Goal: Task Accomplishment & Management: Complete application form

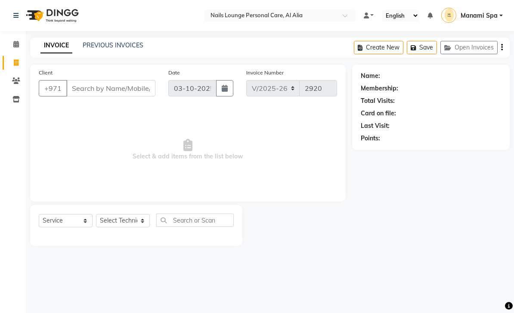
select select "6884"
select select "service"
type input "522005561"
click at [129, 84] on span "Add Client" at bounding box center [133, 88] width 34 height 9
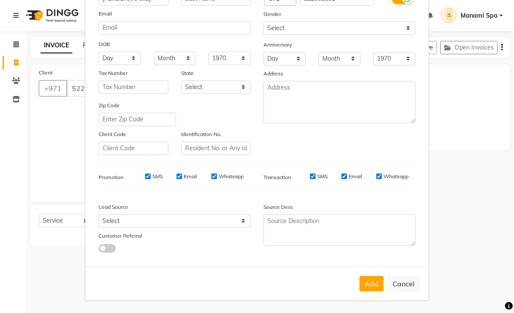
scroll to position [84, 0]
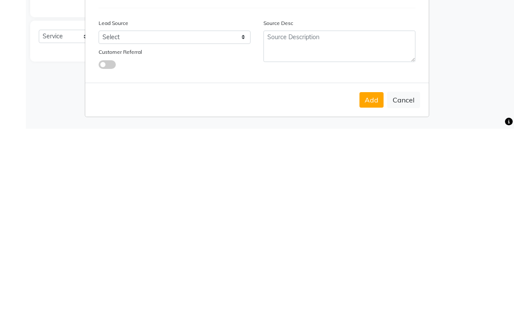
type input "[PERSON_NAME]"
click at [373, 277] on button "Add" at bounding box center [372, 285] width 24 height 16
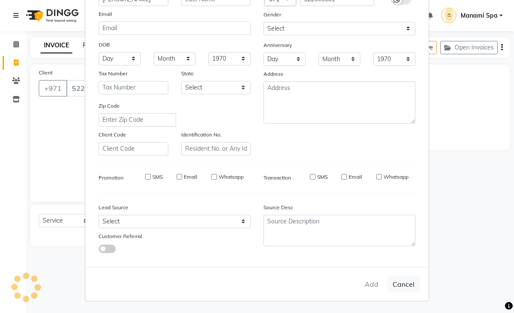
type input "52*****61"
select select
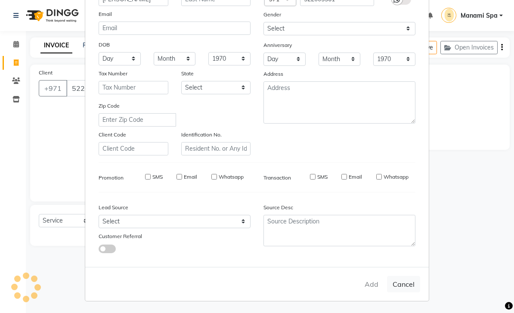
select select
checkbox input "false"
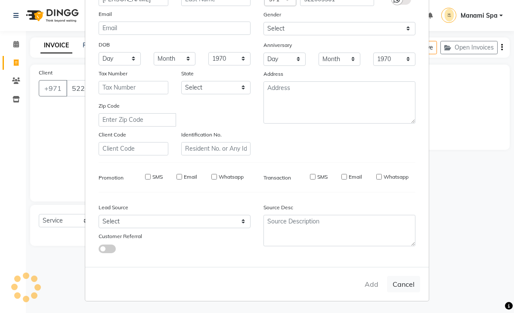
checkbox input "false"
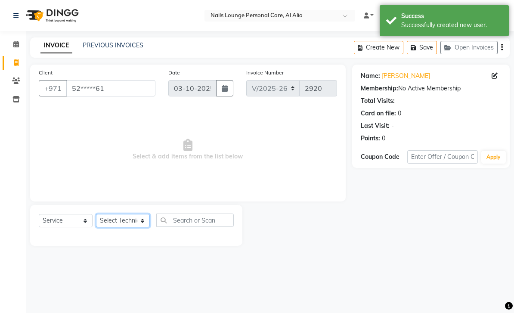
click at [144, 221] on select "Select Technician [PERSON_NAME] [PERSON_NAME] [PERSON_NAME] [PERSON_NAME] Manam…" at bounding box center [123, 220] width 54 height 13
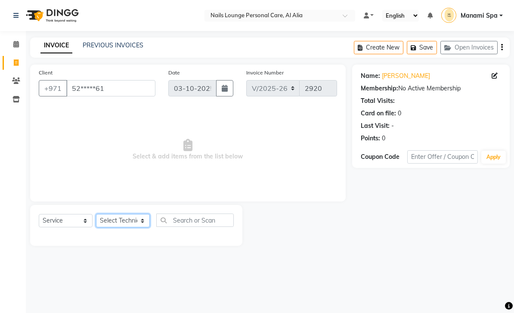
select select "53951"
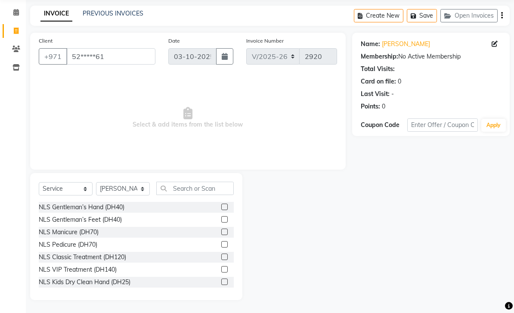
click at [225, 210] on label at bounding box center [224, 207] width 6 height 6
click at [225, 210] on input "checkbox" at bounding box center [224, 208] width 6 height 6
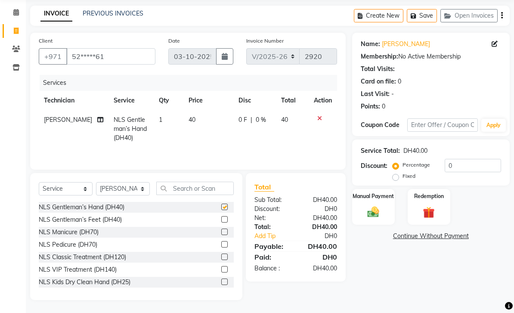
checkbox input "false"
click at [146, 196] on select "Select Technician [PERSON_NAME] [PERSON_NAME] [PERSON_NAME] [PERSON_NAME] Manam…" at bounding box center [123, 188] width 54 height 13
select select "92342"
click at [227, 223] on label at bounding box center [224, 219] width 6 height 6
click at [227, 223] on input "checkbox" at bounding box center [224, 220] width 6 height 6
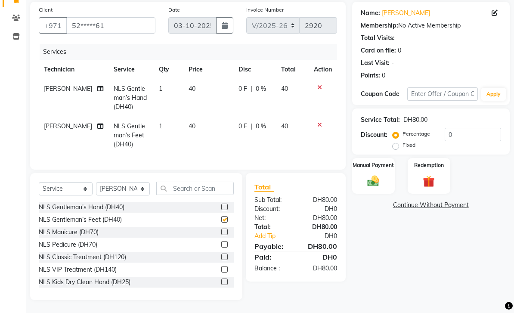
checkbox input "false"
click at [141, 196] on select "Select Technician [PERSON_NAME] [PERSON_NAME] [PERSON_NAME] [PERSON_NAME] Manam…" at bounding box center [123, 188] width 54 height 13
select select "53950"
click at [226, 210] on label at bounding box center [224, 207] width 6 height 6
click at [226, 210] on input "checkbox" at bounding box center [224, 208] width 6 height 6
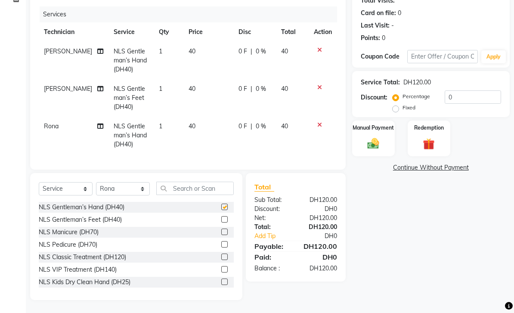
checkbox input "false"
click at [146, 196] on select "Select Technician [PERSON_NAME] [PERSON_NAME] [PERSON_NAME] [PERSON_NAME] Manam…" at bounding box center [123, 188] width 54 height 13
select select "89757"
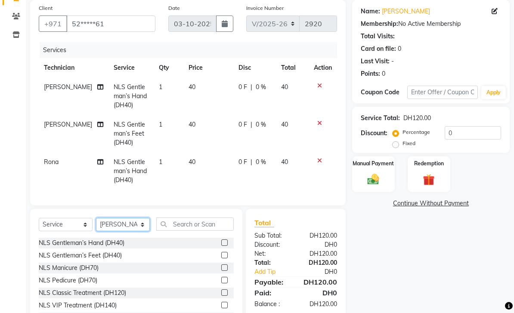
scroll to position [73, 0]
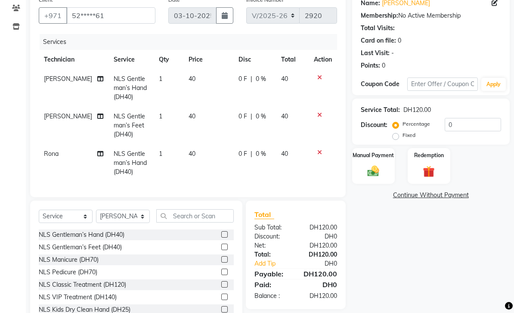
click at [226, 248] on label at bounding box center [224, 247] width 6 height 6
click at [226, 248] on input "checkbox" at bounding box center [224, 248] width 6 height 6
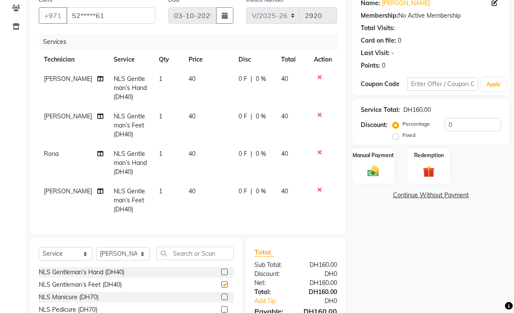
checkbox input "false"
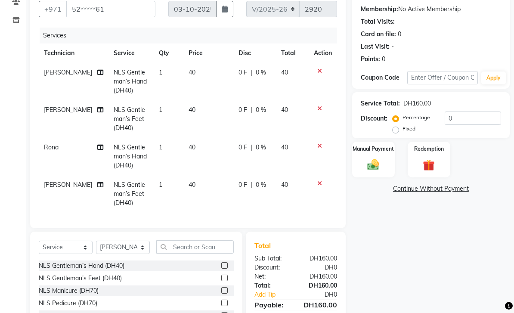
scroll to position [110, 0]
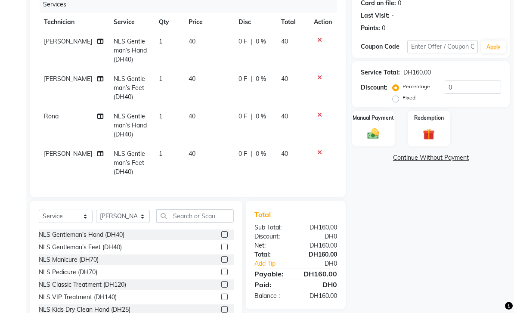
click at [366, 136] on img at bounding box center [373, 133] width 19 height 13
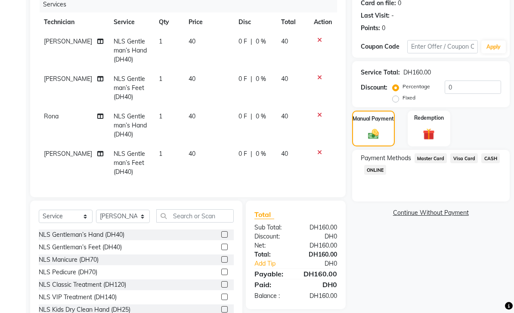
click at [461, 163] on span "Visa Card" at bounding box center [465, 158] width 28 height 10
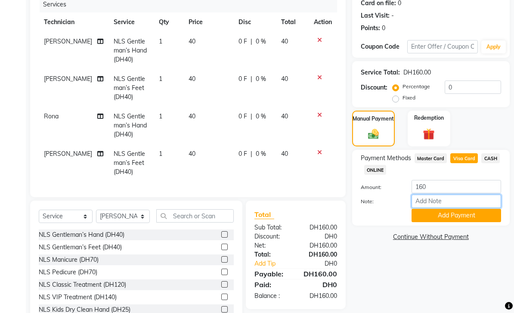
click at [451, 203] on input "Note:" at bounding box center [457, 201] width 90 height 13
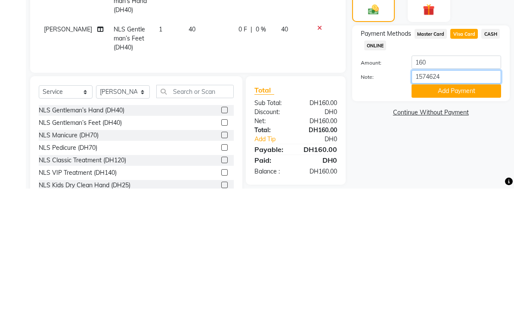
type input "15746244"
click at [478, 209] on button "Add Payment" at bounding box center [457, 215] width 90 height 13
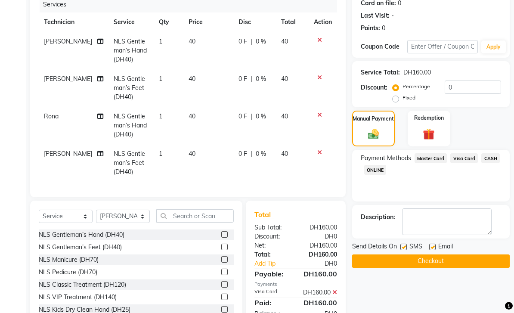
click at [442, 261] on button "Checkout" at bounding box center [431, 261] width 158 height 13
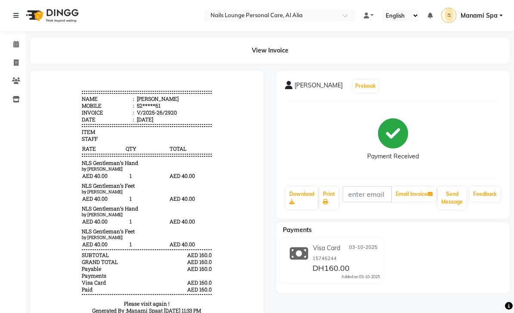
click at [11, 50] on link "Calendar" at bounding box center [13, 44] width 21 height 14
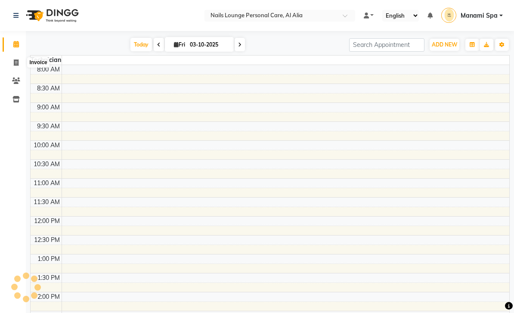
click at [18, 66] on icon at bounding box center [16, 62] width 5 height 6
select select "service"
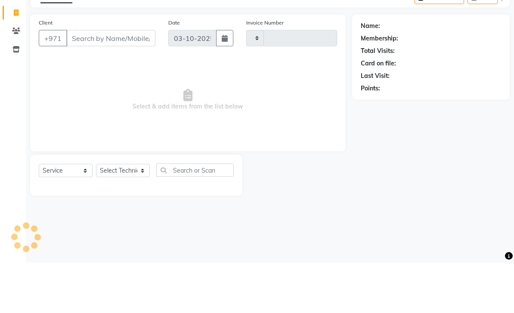
type input "2921"
select select "6884"
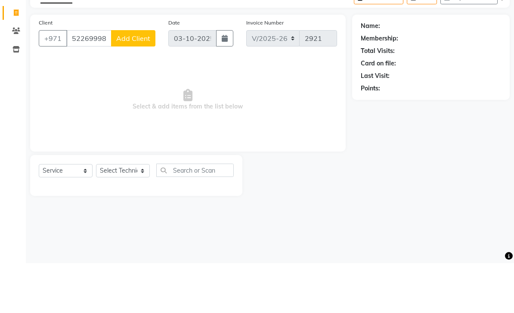
type input "522699989"
click at [137, 84] on span "Add Client" at bounding box center [133, 88] width 34 height 9
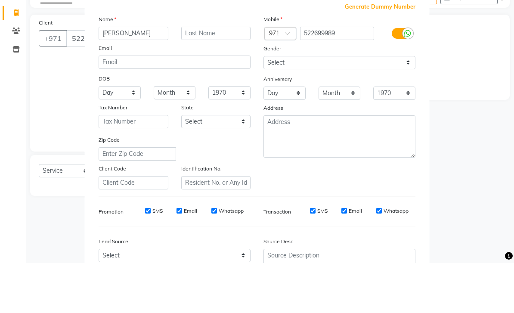
type input "[PERSON_NAME]"
click at [475, 86] on ngb-modal-window "Add Client Generate Dummy Number Name [PERSON_NAME] DOB Day 01 02 03 04 05 06 0…" at bounding box center [257, 156] width 514 height 313
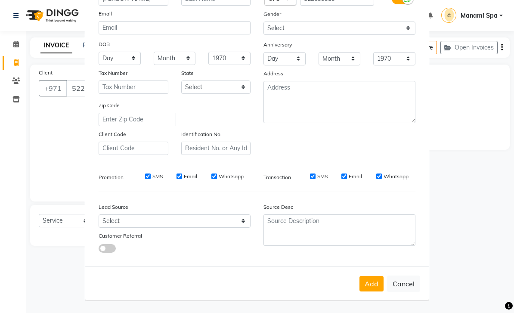
scroll to position [84, 0]
click at [369, 285] on button "Add" at bounding box center [372, 285] width 24 height 16
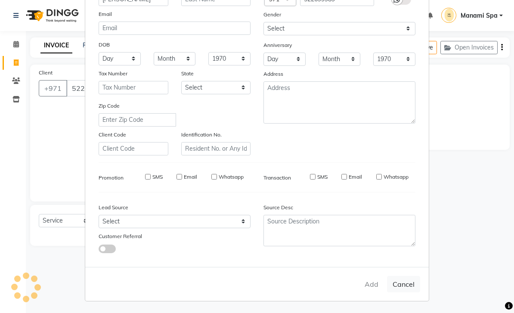
type input "52*****89"
select select
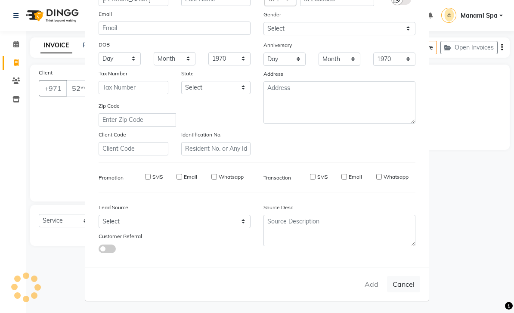
select select
checkbox input "false"
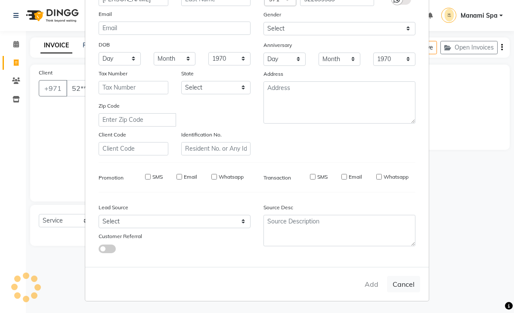
checkbox input "false"
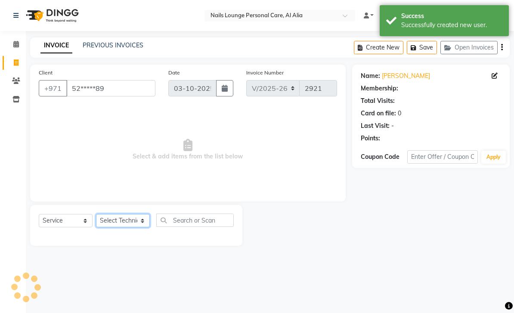
click at [137, 217] on select "Select Technician [PERSON_NAME] [PERSON_NAME] [PERSON_NAME] [PERSON_NAME] Manam…" at bounding box center [123, 220] width 54 height 13
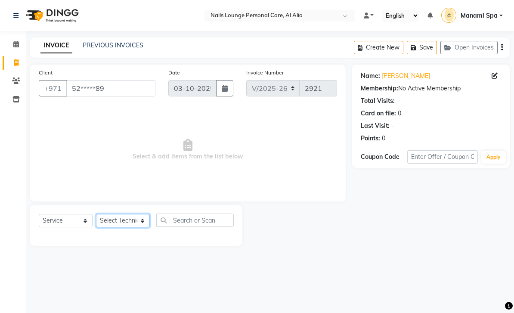
select select "53955"
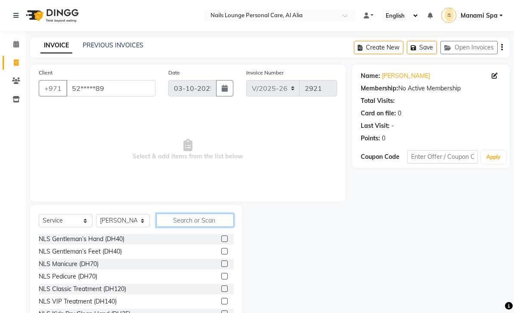
click at [192, 216] on input "text" at bounding box center [195, 220] width 78 height 13
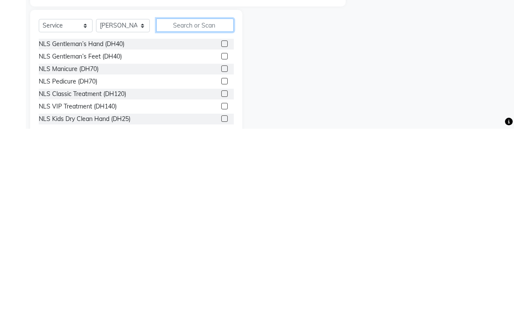
scroll to position [11, 0]
click at [226, 274] on label at bounding box center [224, 277] width 6 height 6
click at [226, 275] on input "checkbox" at bounding box center [224, 278] width 6 height 6
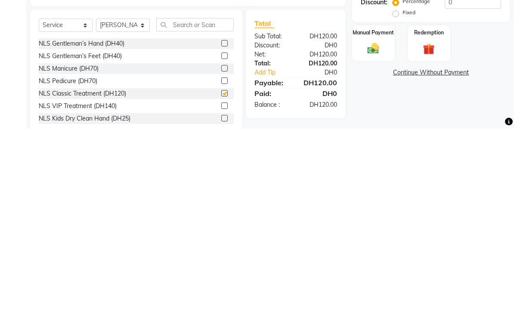
scroll to position [32, 0]
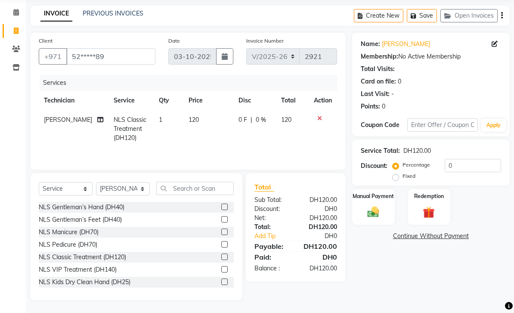
checkbox input "false"
click at [97, 118] on icon at bounding box center [100, 120] width 6 height 6
select select "53955"
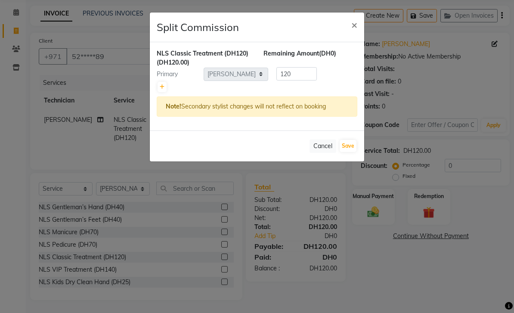
click at [166, 87] on link at bounding box center [162, 87] width 9 height 10
type input "60"
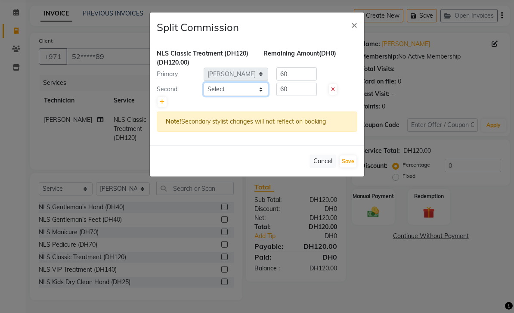
click at [244, 89] on select "Select [PERSON_NAME] [PERSON_NAME] [PERSON_NAME] [PERSON_NAME] Spa Manami Spa 2…" at bounding box center [236, 89] width 65 height 13
select select "90054"
click at [349, 160] on button "Save" at bounding box center [348, 162] width 17 height 12
select select "Select"
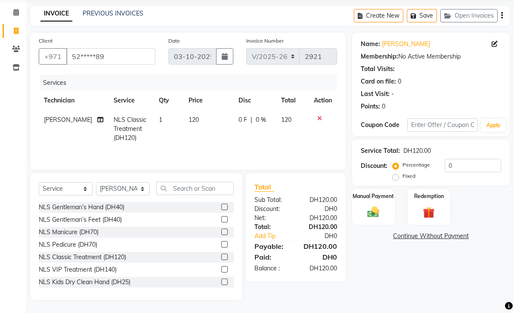
click at [373, 204] on div "Manual Payment" at bounding box center [373, 207] width 43 height 36
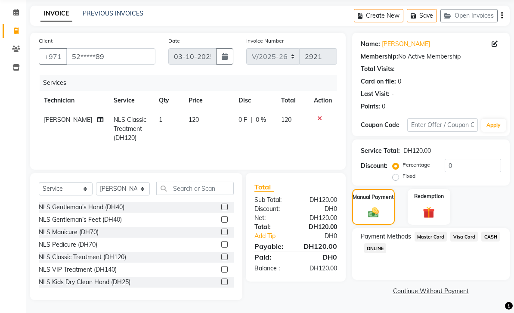
click at [459, 235] on span "Visa Card" at bounding box center [465, 237] width 28 height 10
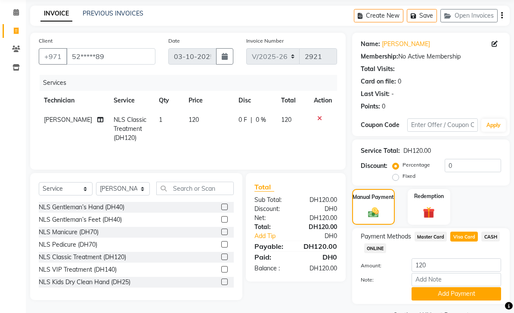
click at [431, 294] on button "Add Payment" at bounding box center [457, 293] width 90 height 13
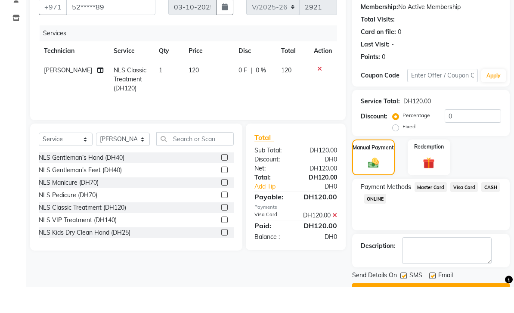
scroll to position [51, 0]
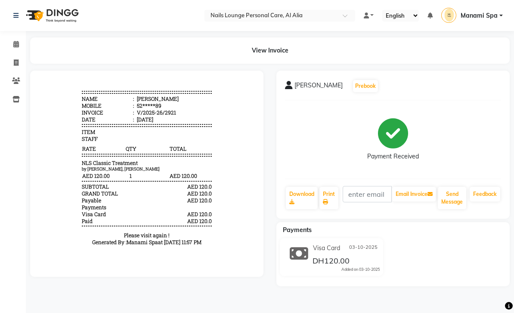
click at [17, 68] on link "Invoice" at bounding box center [13, 63] width 21 height 14
select select "service"
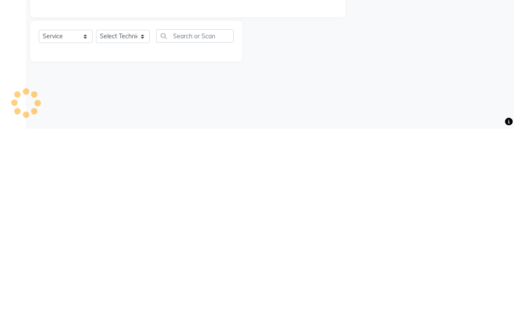
type input "2922"
select select "6884"
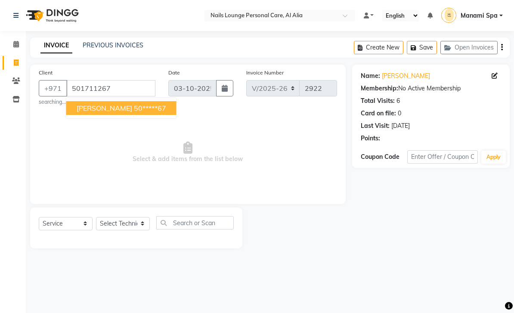
click at [134, 108] on ngb-highlight "50*****67" at bounding box center [150, 108] width 32 height 9
type input "50*****67"
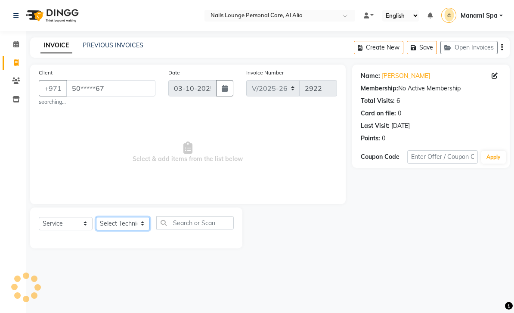
click at [136, 224] on select "Select Technician [PERSON_NAME] [PERSON_NAME] [PERSON_NAME] [PERSON_NAME] Manam…" at bounding box center [123, 223] width 54 height 13
select select "53950"
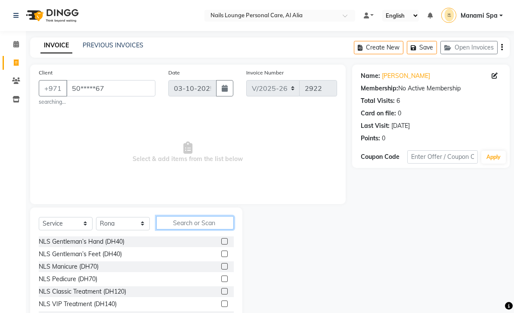
click at [199, 221] on input "text" at bounding box center [195, 222] width 78 height 13
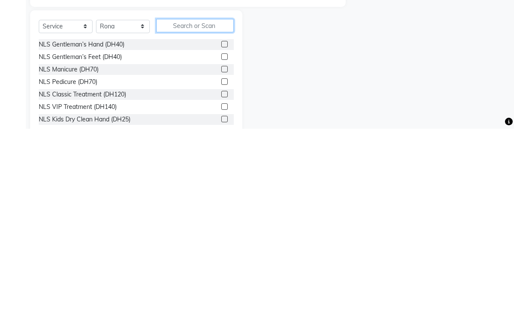
scroll to position [15, 0]
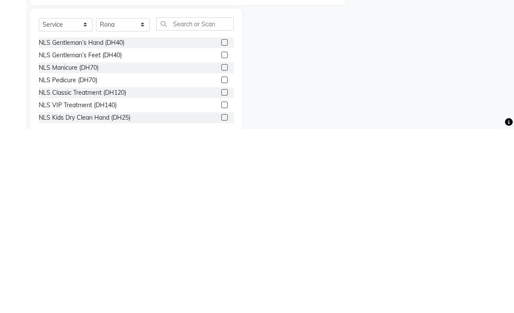
click at [224, 274] on label at bounding box center [224, 277] width 6 height 6
click at [224, 274] on input "checkbox" at bounding box center [224, 277] width 6 height 6
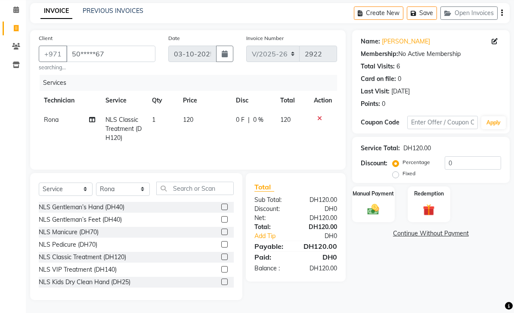
checkbox input "false"
click at [91, 117] on icon at bounding box center [92, 120] width 6 height 6
select select "53950"
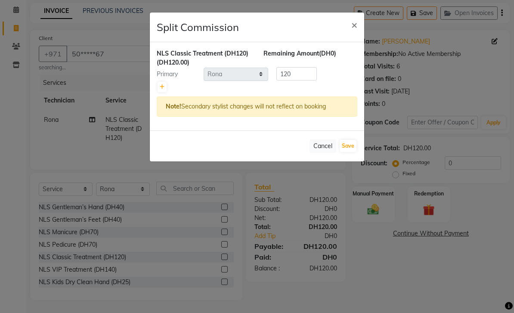
click at [160, 88] on icon at bounding box center [162, 86] width 5 height 5
type input "60"
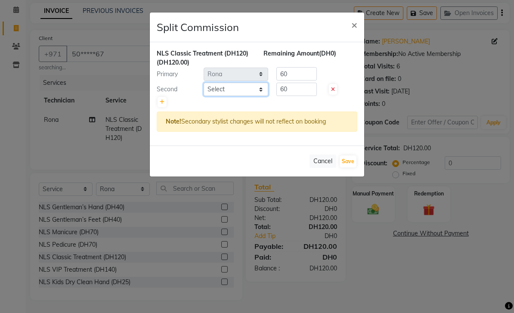
click at [238, 88] on select "Select [PERSON_NAME] [PERSON_NAME] [PERSON_NAME] [PERSON_NAME] Spa Manami Spa 2…" at bounding box center [236, 89] width 65 height 13
select select "92341"
click at [353, 162] on button "Save" at bounding box center [348, 162] width 17 height 12
select select "Select"
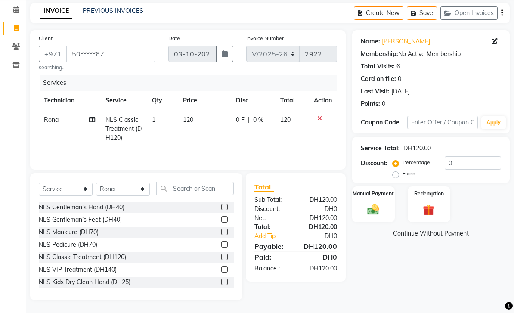
click at [364, 207] on img at bounding box center [373, 209] width 19 height 13
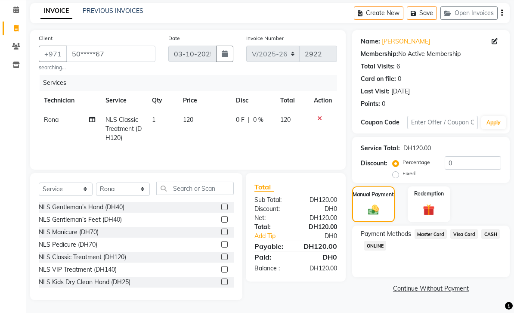
click at [459, 238] on span "Visa Card" at bounding box center [465, 234] width 28 height 10
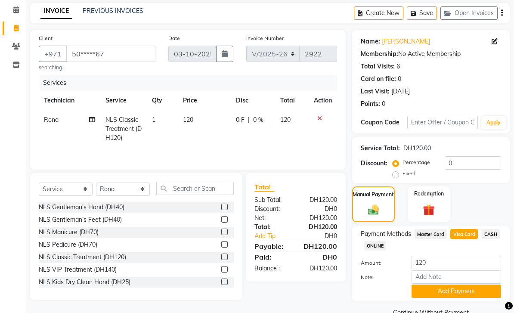
click at [439, 292] on button "Add Payment" at bounding box center [457, 291] width 90 height 13
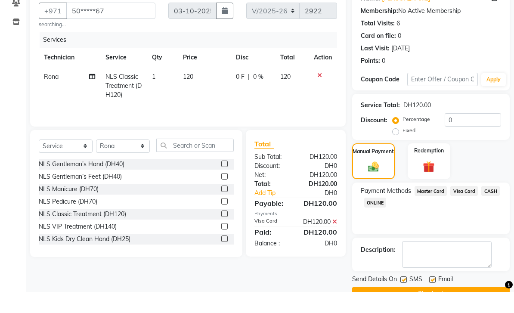
scroll to position [51, 0]
